Goal: Information Seeking & Learning: Learn about a topic

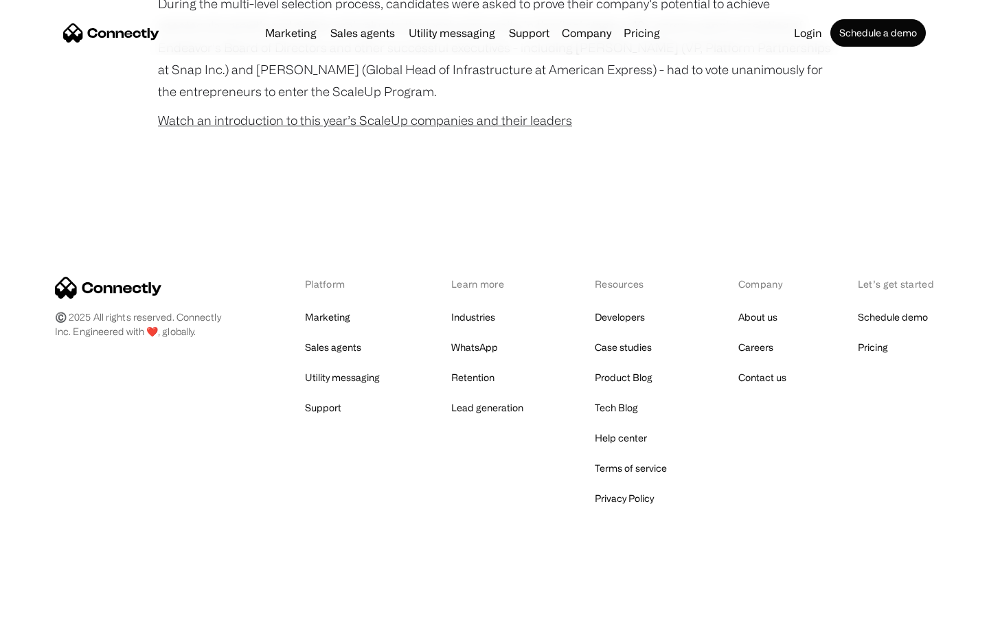
scroll to position [881, 0]
